Goal: Information Seeking & Learning: Learn about a topic

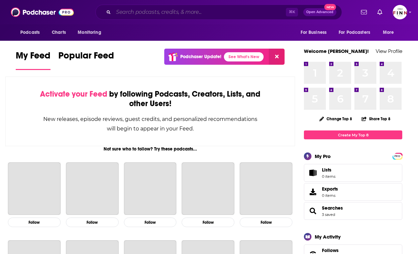
click at [153, 16] on input "Search podcasts, credits, & more..." at bounding box center [200, 12] width 173 height 10
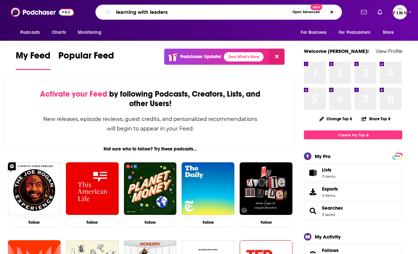
type input "learning with leaders"
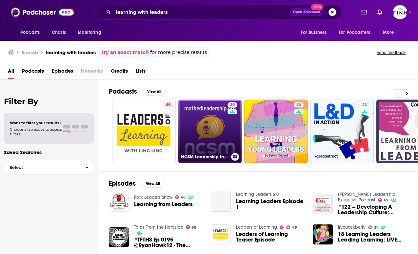
click at [224, 119] on link "39 NCSM Leadership in Mathematics Education Learning with Leaders" at bounding box center [210, 131] width 64 height 64
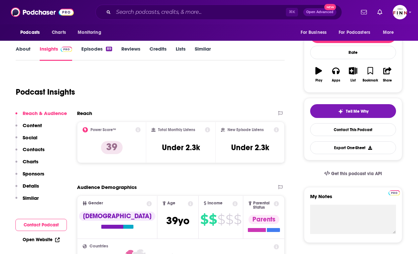
scroll to position [81, 0]
